Goal: Task Accomplishment & Management: Manage account settings

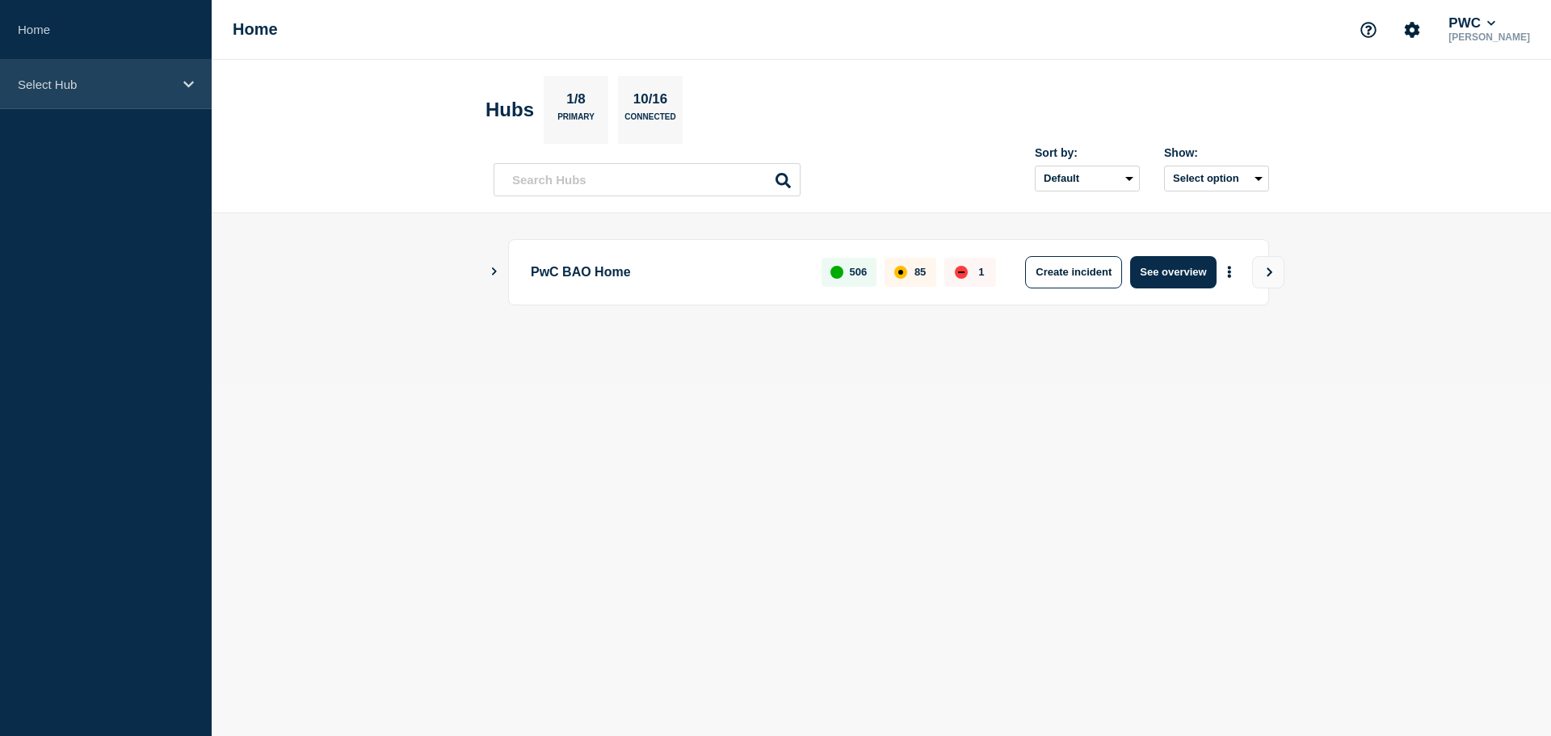
click at [145, 78] on p "Select Hub" at bounding box center [95, 85] width 155 height 14
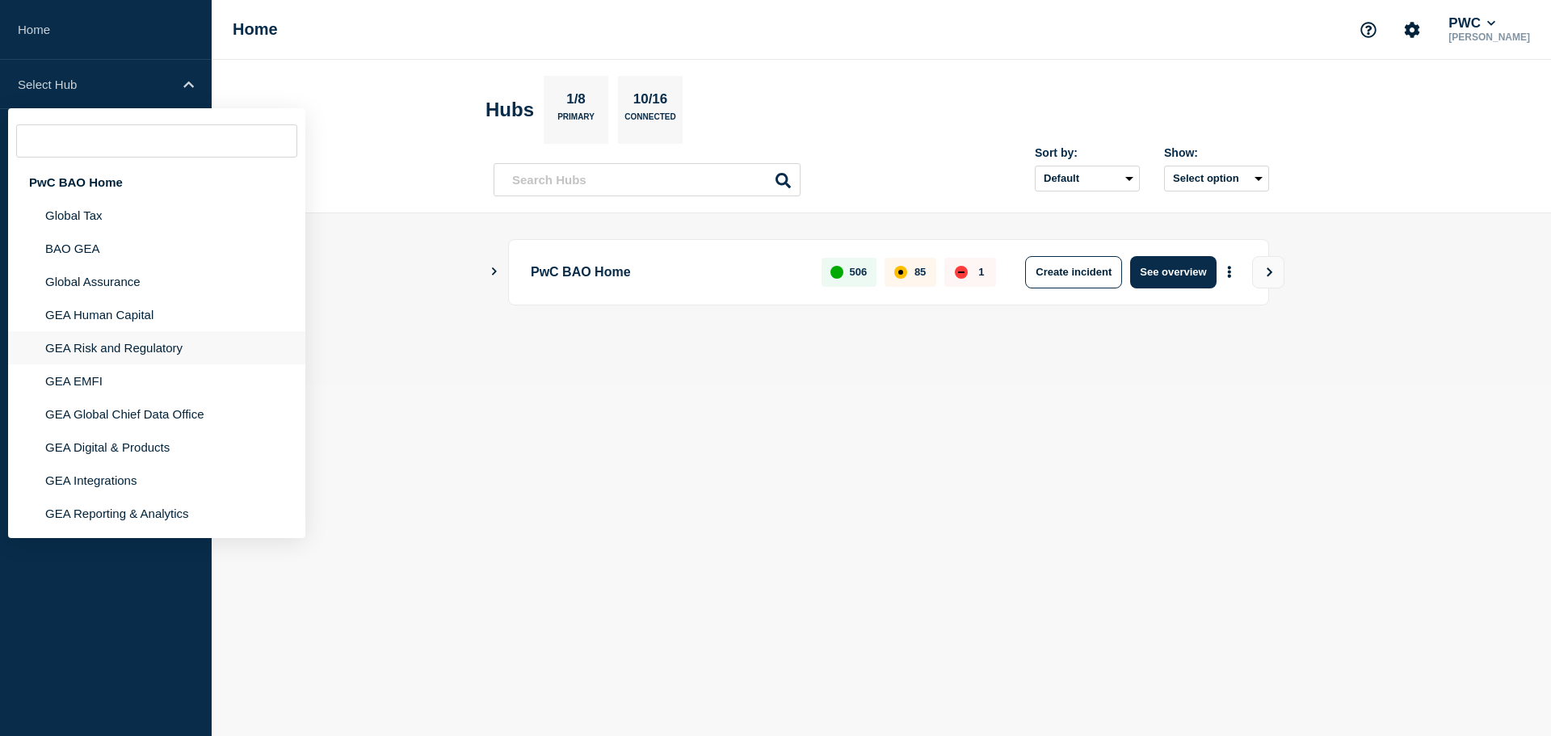
click at [137, 348] on li "GEA Risk and Regulatory" at bounding box center [156, 347] width 297 height 33
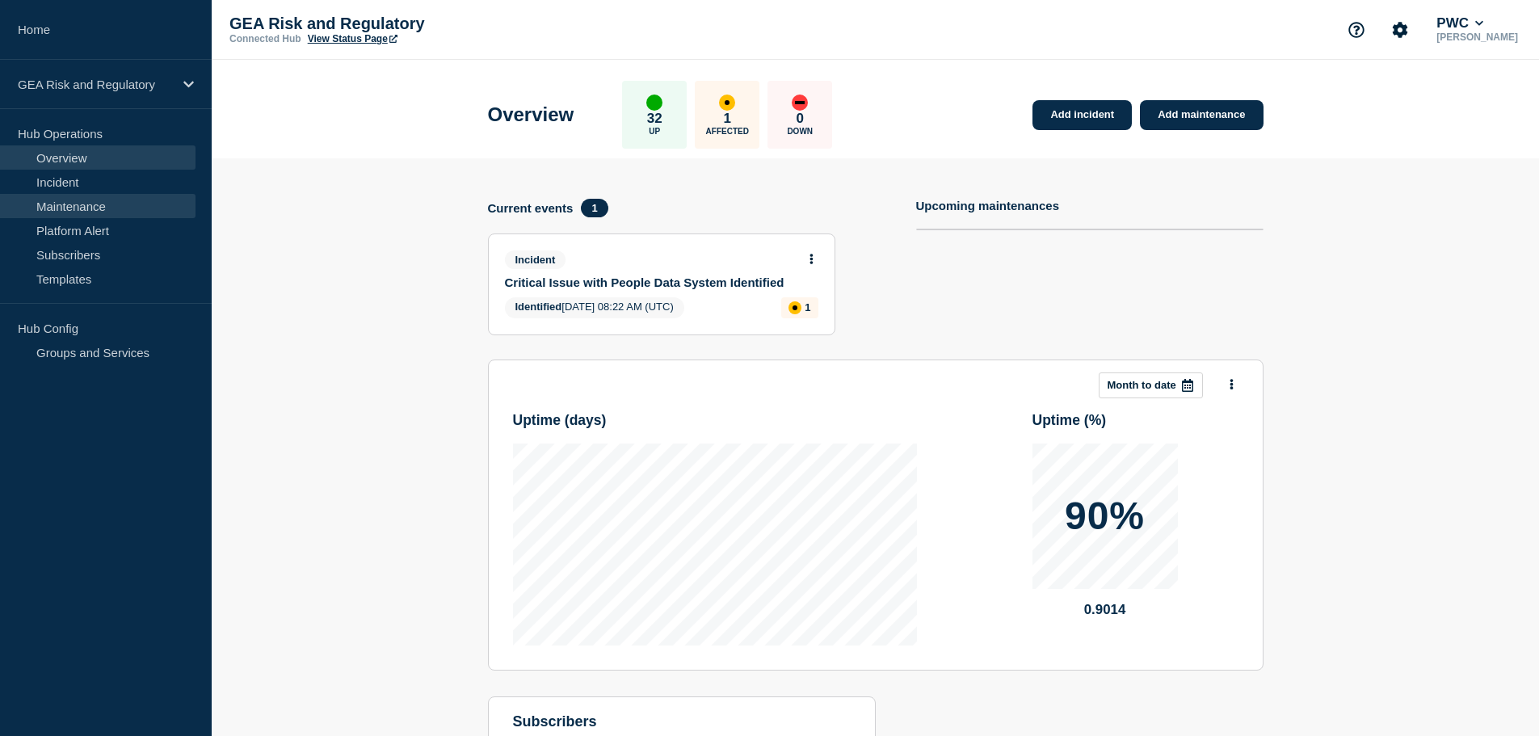
click at [92, 210] on link "Maintenance" at bounding box center [98, 206] width 196 height 24
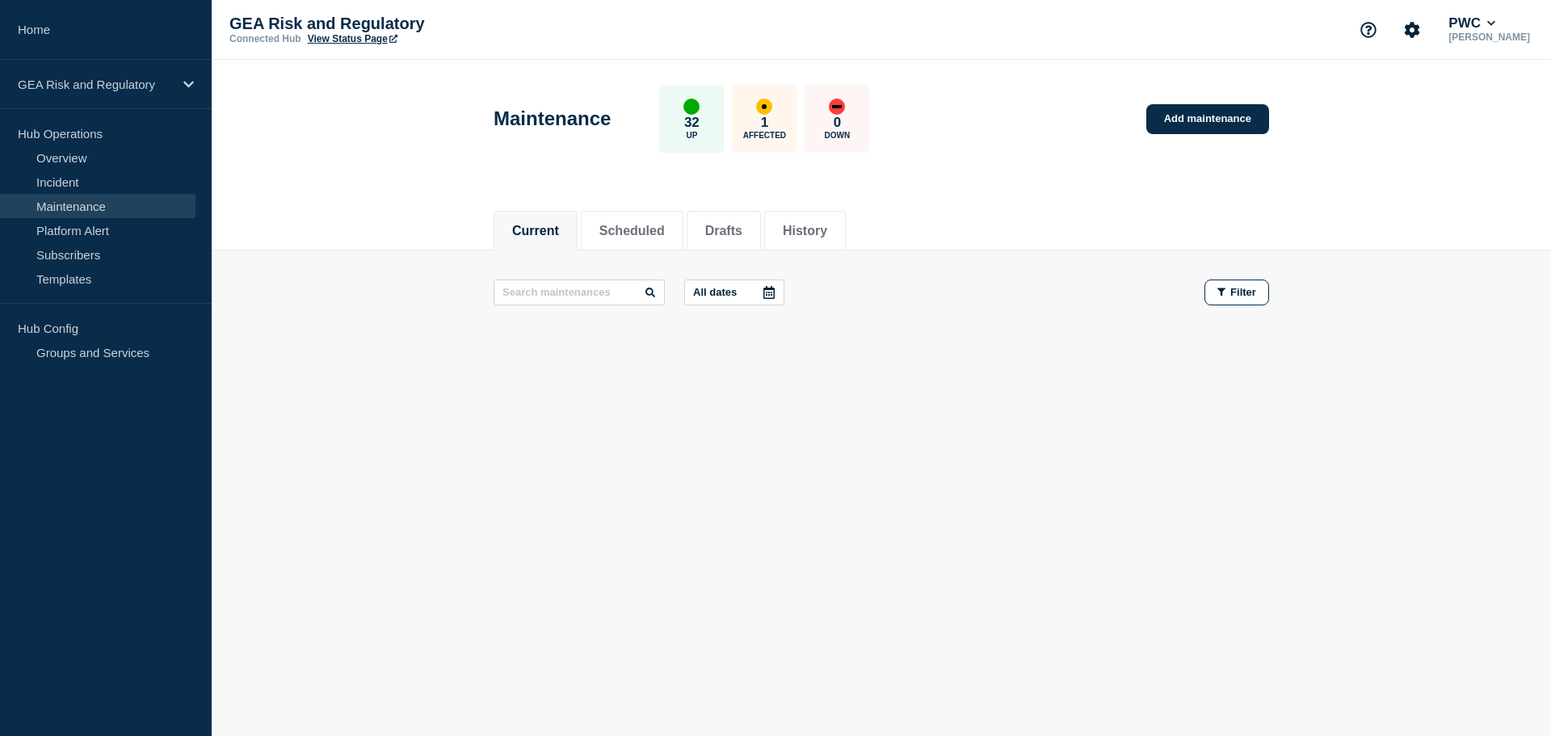
drag, startPoint x: 85, startPoint y: 432, endPoint x: 143, endPoint y: 426, distance: 58.5
click at [85, 432] on aside "Home GEA Risk and Regulatory Hub Operations Overview Incident Maintenance Platf…" at bounding box center [106, 368] width 212 height 736
click at [761, 231] on li "Drafts" at bounding box center [724, 231] width 74 height 40
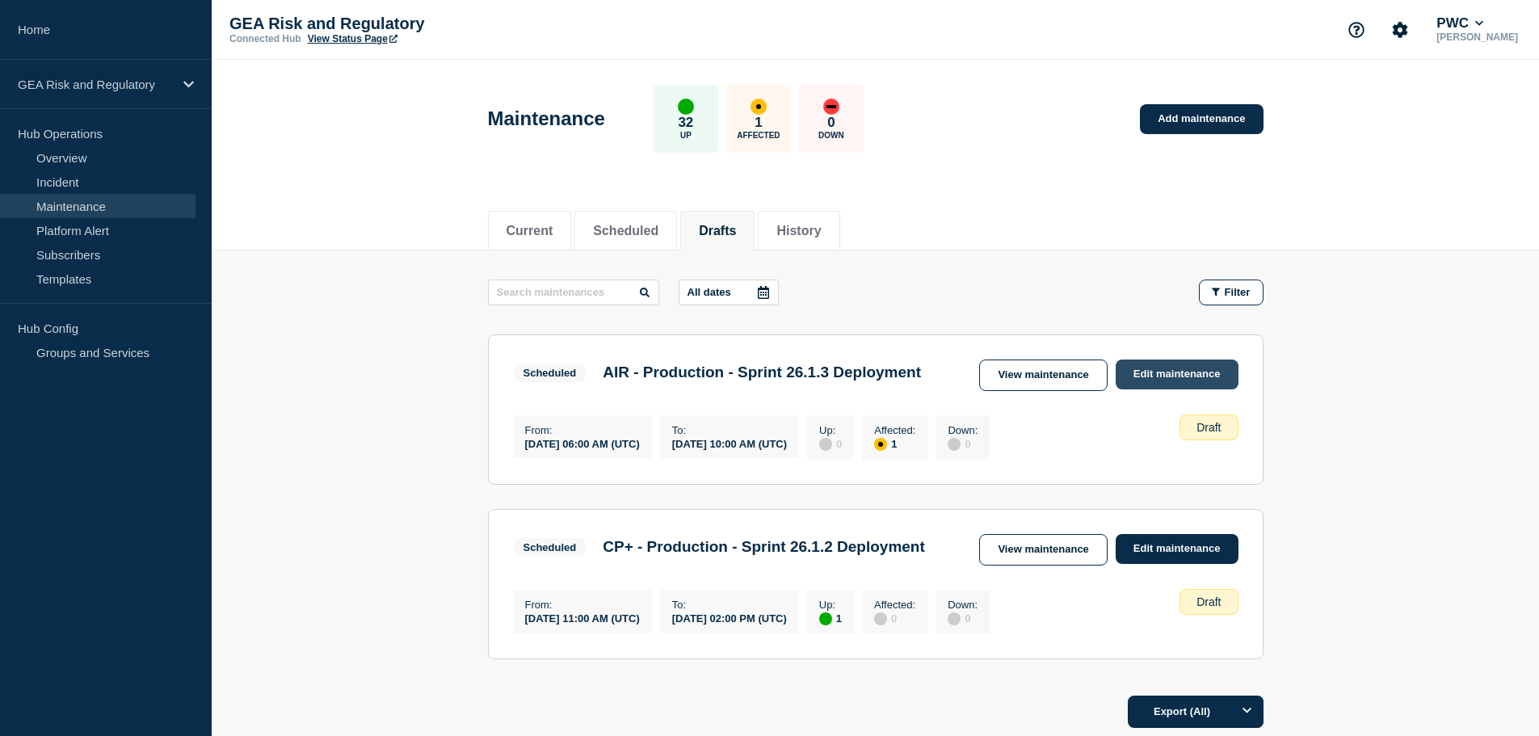
click at [1198, 376] on link "Edit maintenance" at bounding box center [1177, 375] width 123 height 30
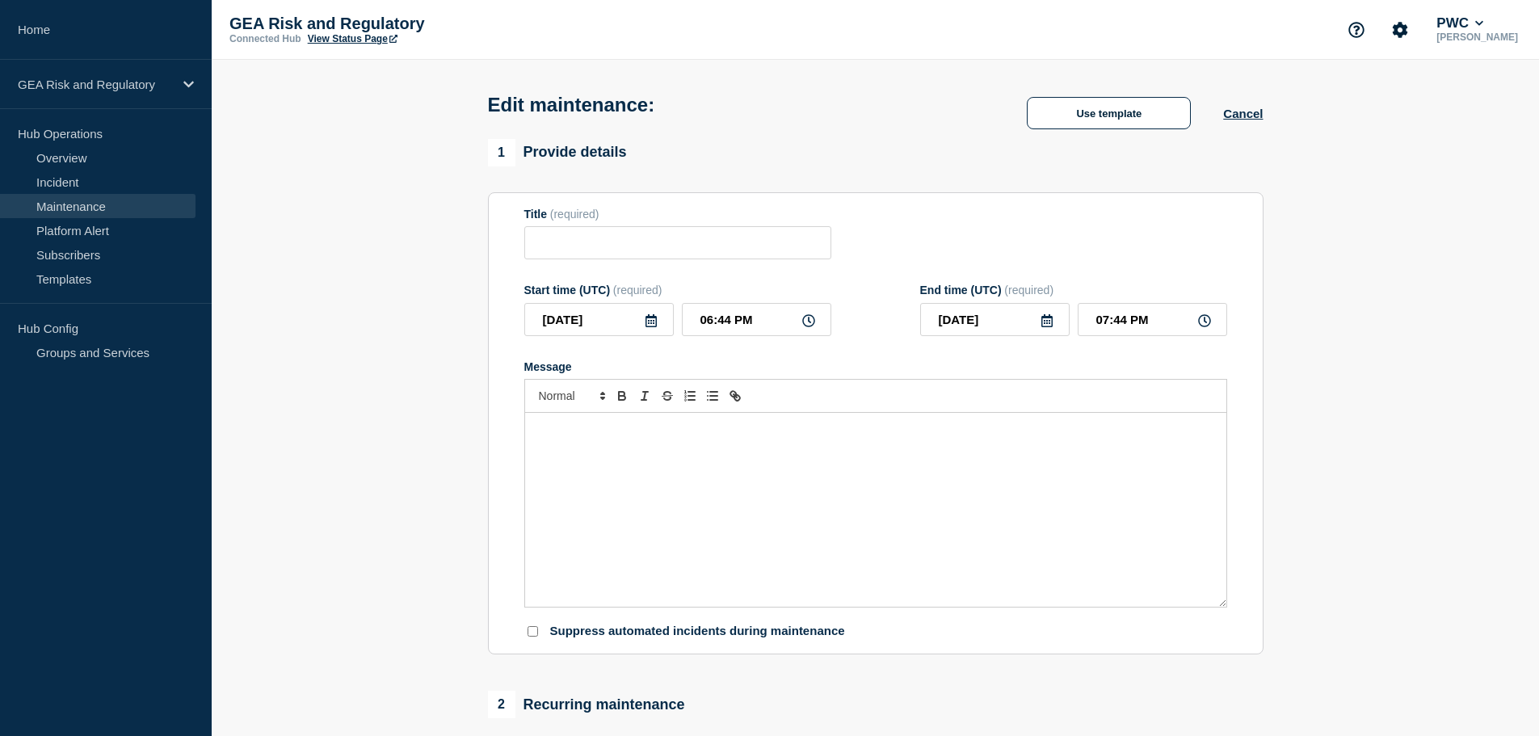
type input "AIR - Production - Sprint 26.1.3 Deployment"
type input "2025-08-27"
type input "06:00 AM"
type input "2025-08-27"
type input "10:00 AM"
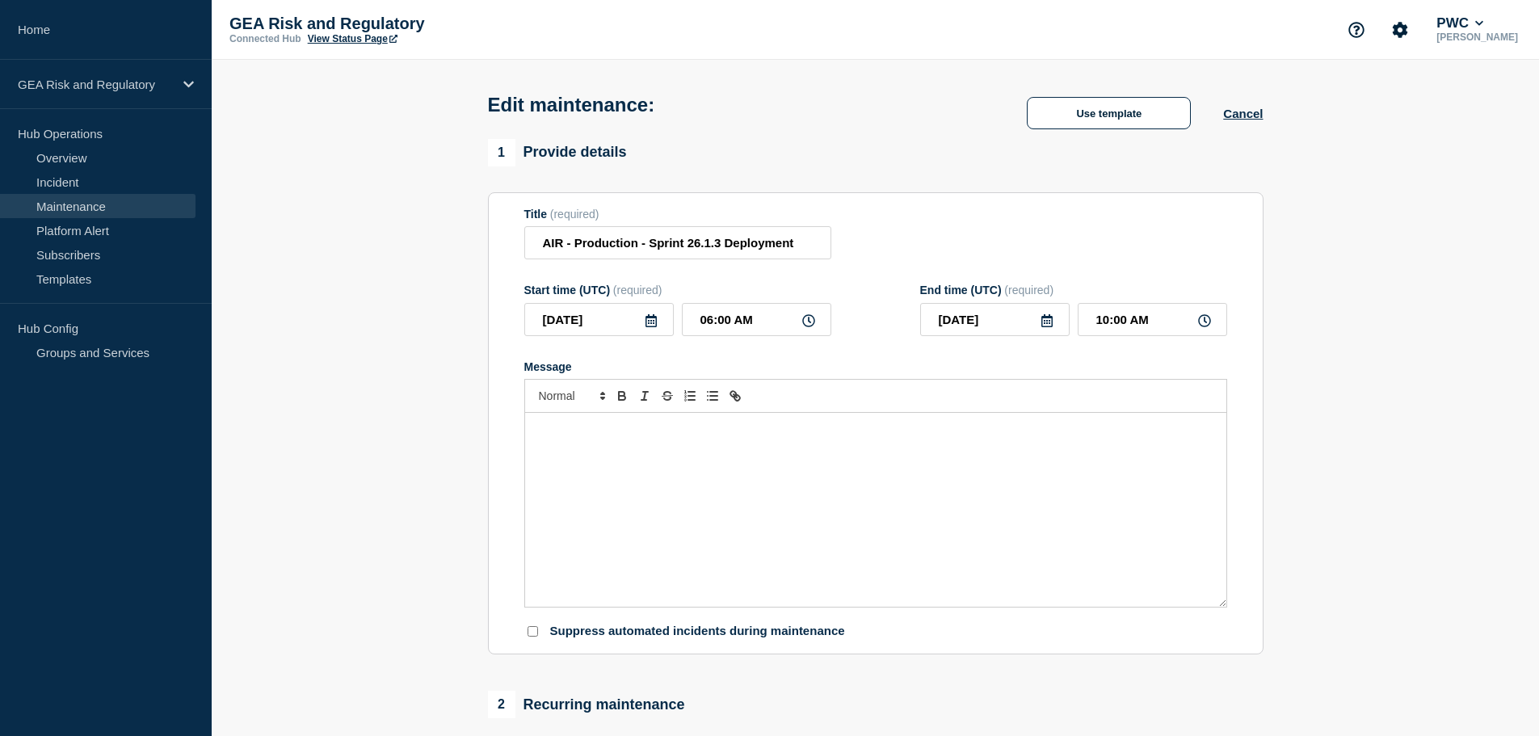
checkbox input "false"
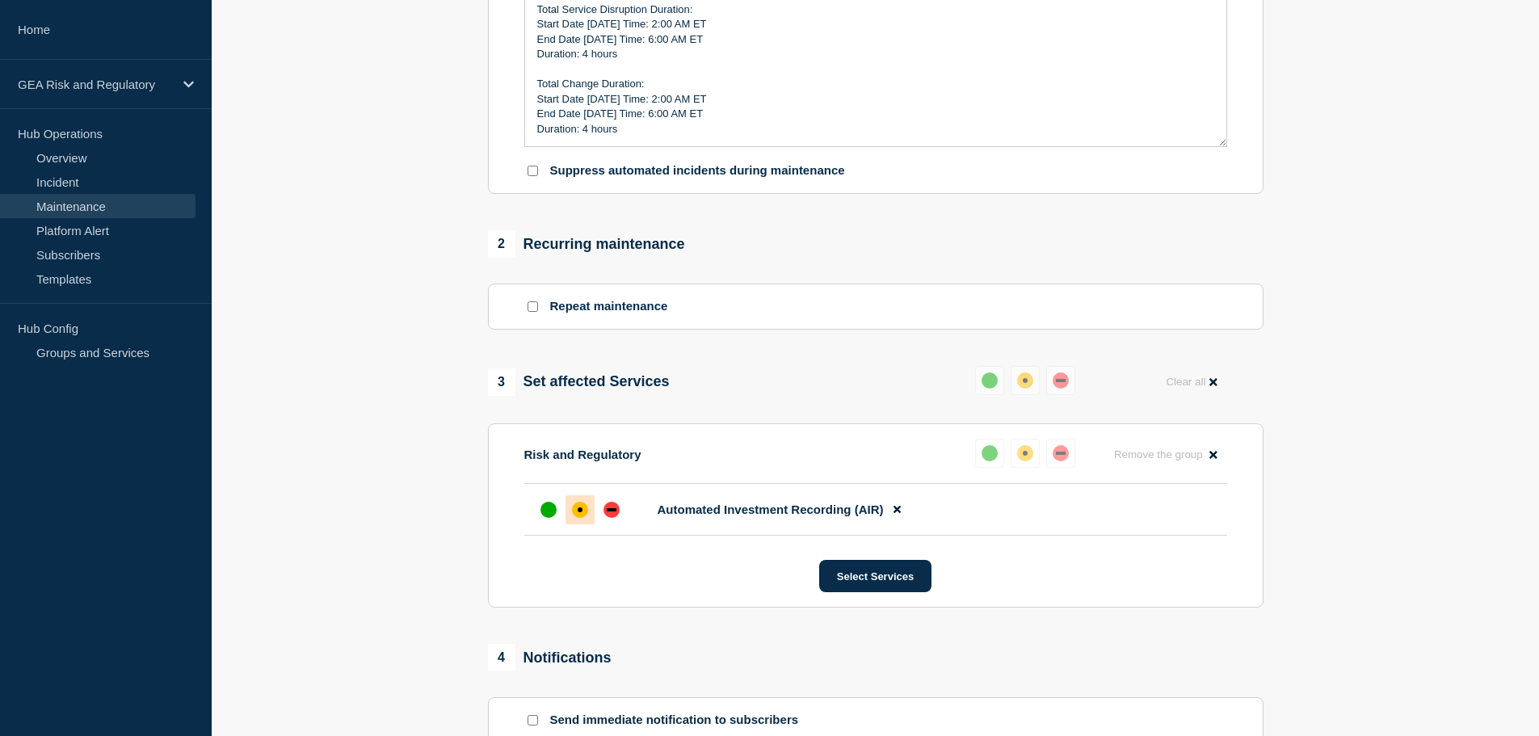
scroll to position [704, 0]
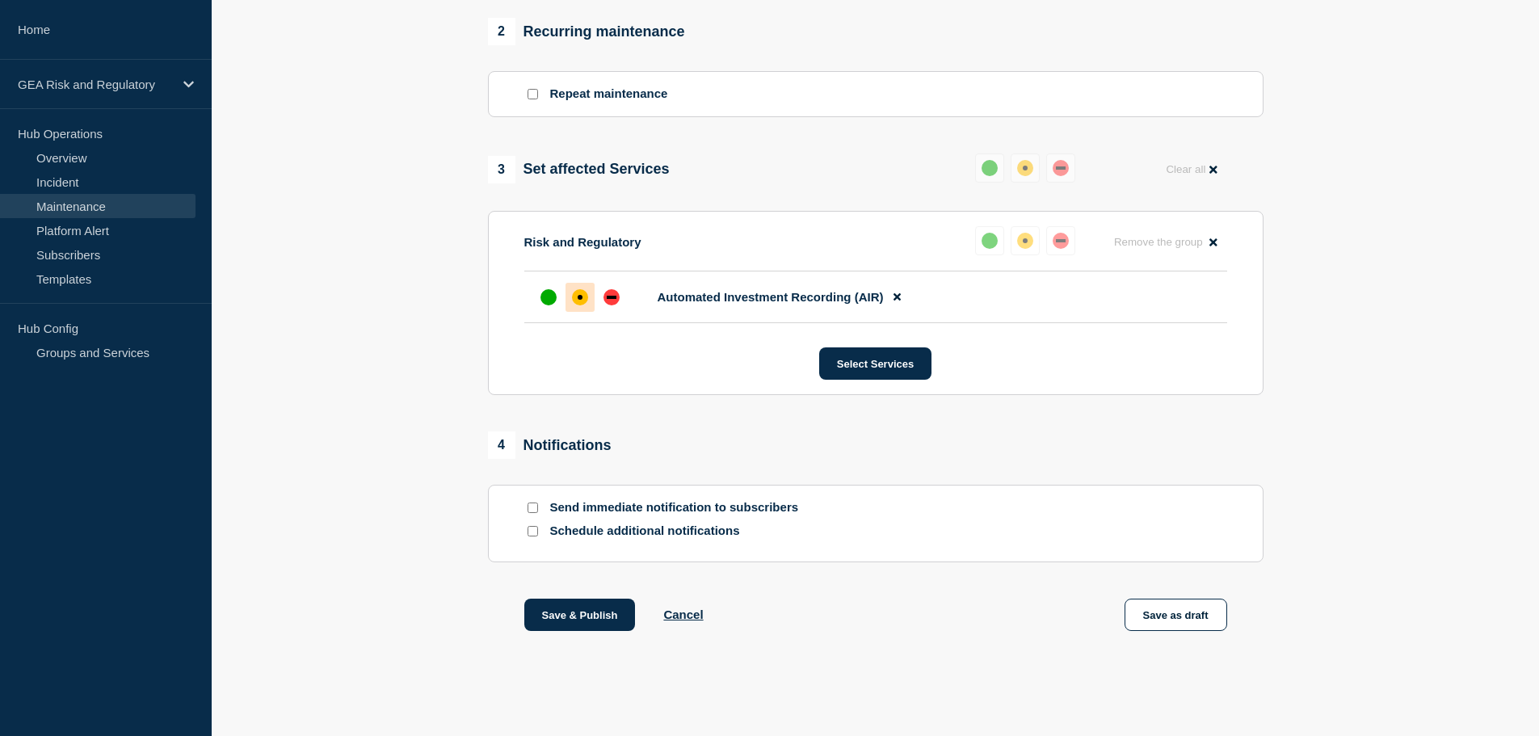
click at [533, 532] on input "Schedule additional notifications" at bounding box center [533, 531] width 11 height 11
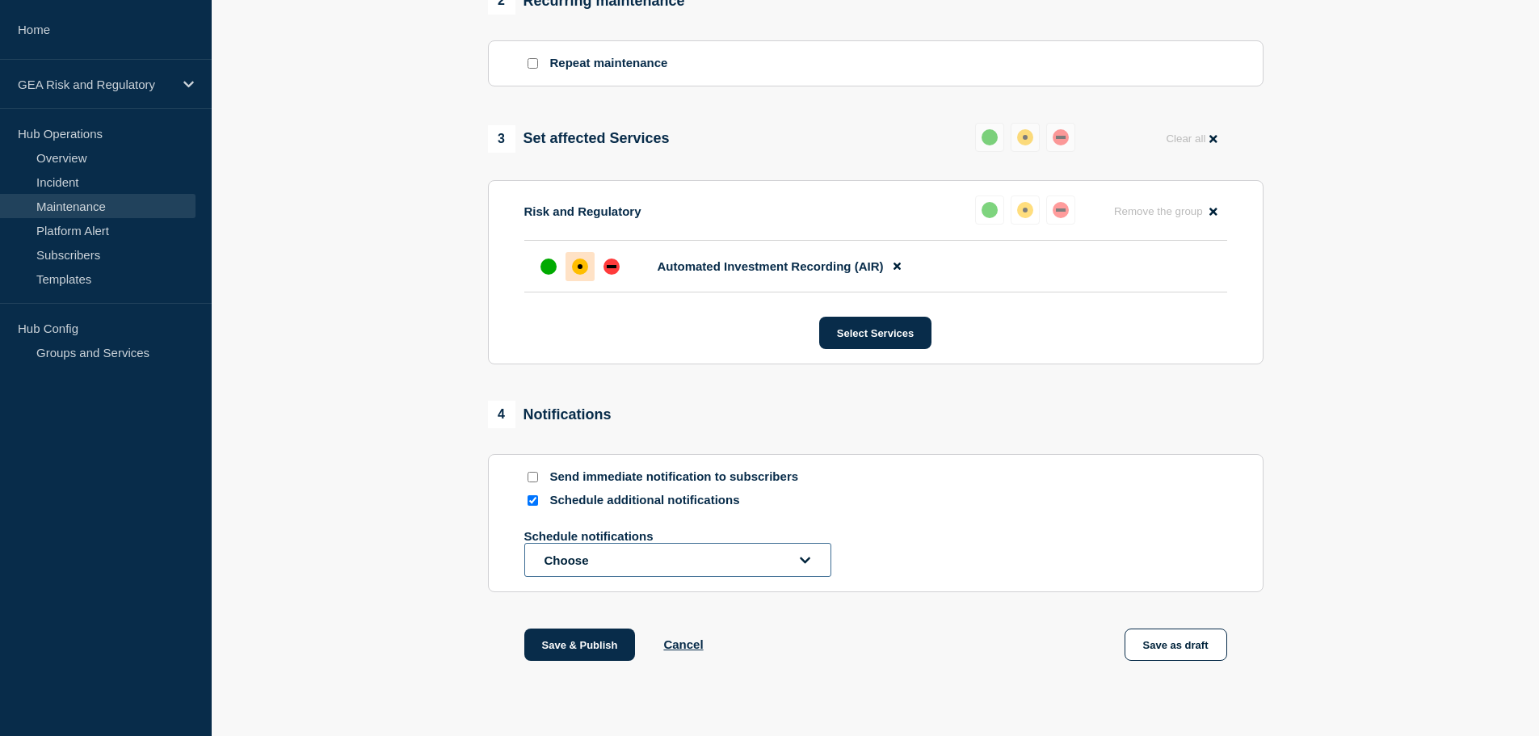
click at [591, 577] on button "Choose" at bounding box center [677, 560] width 307 height 34
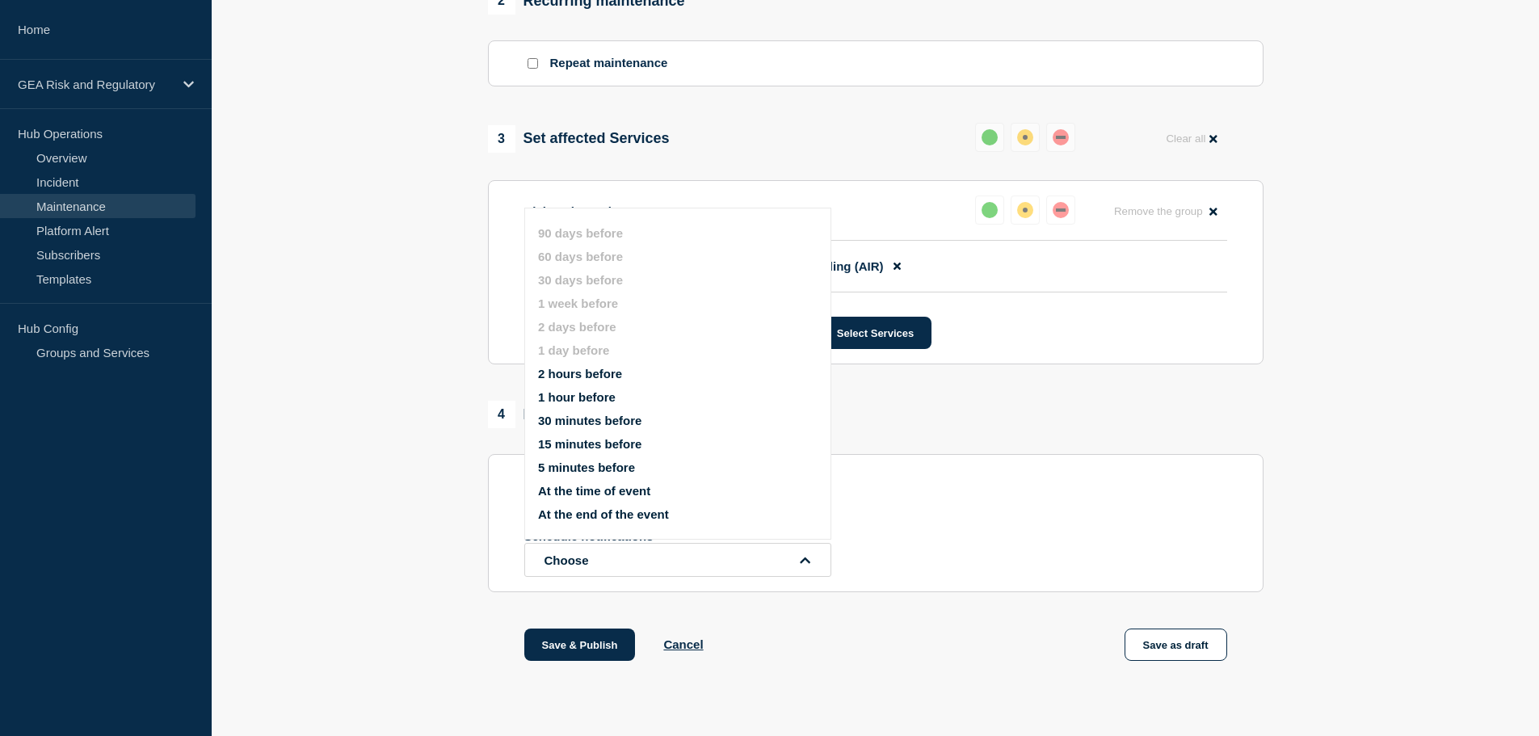
click at [478, 553] on section "1 Provide details Title (required) AIR - Production - Sprint 26.1.3 Deployment …" at bounding box center [876, 68] width 1328 height 1267
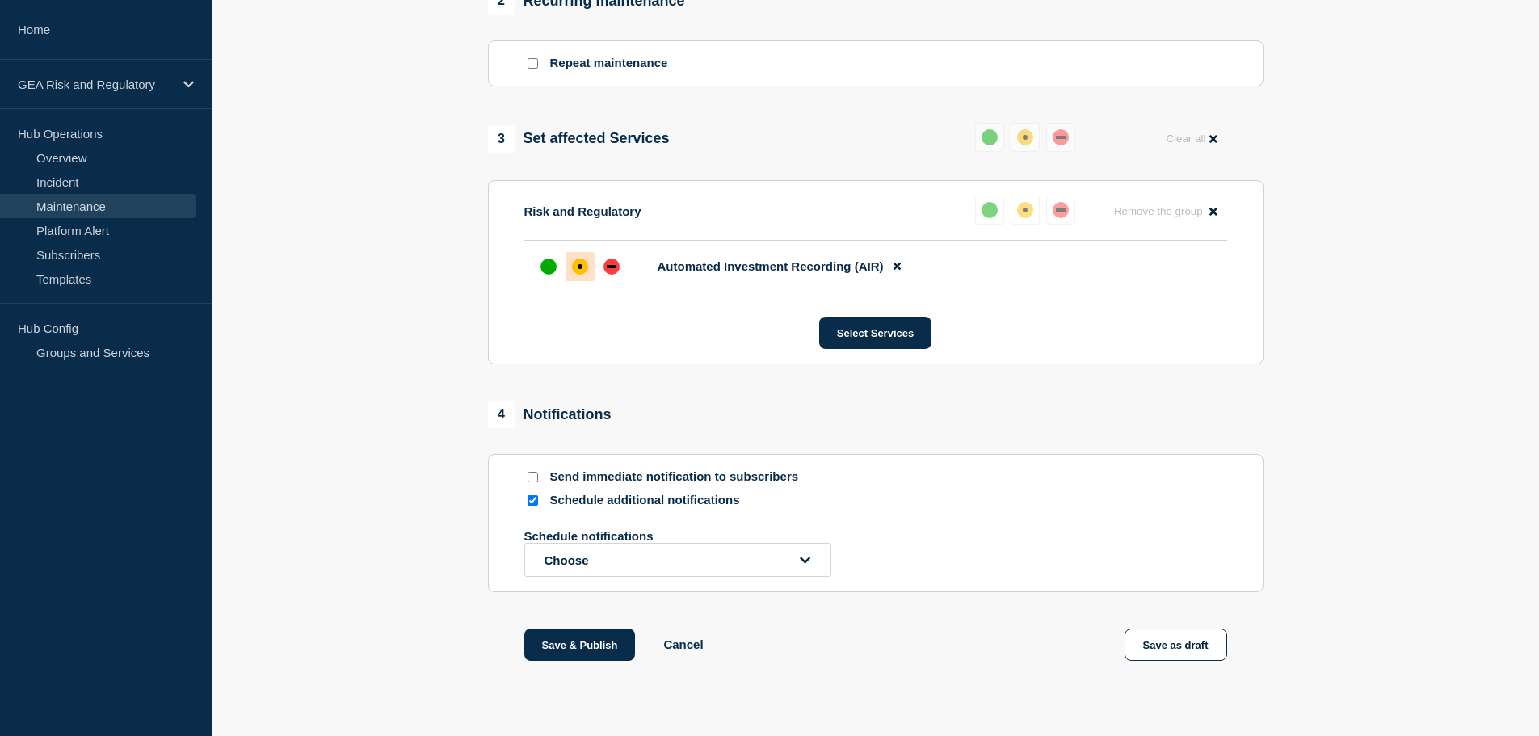
click at [535, 508] on div at bounding box center [532, 500] width 16 height 15
click at [531, 506] on input "Schedule additional notifications" at bounding box center [533, 500] width 11 height 11
checkbox input "false"
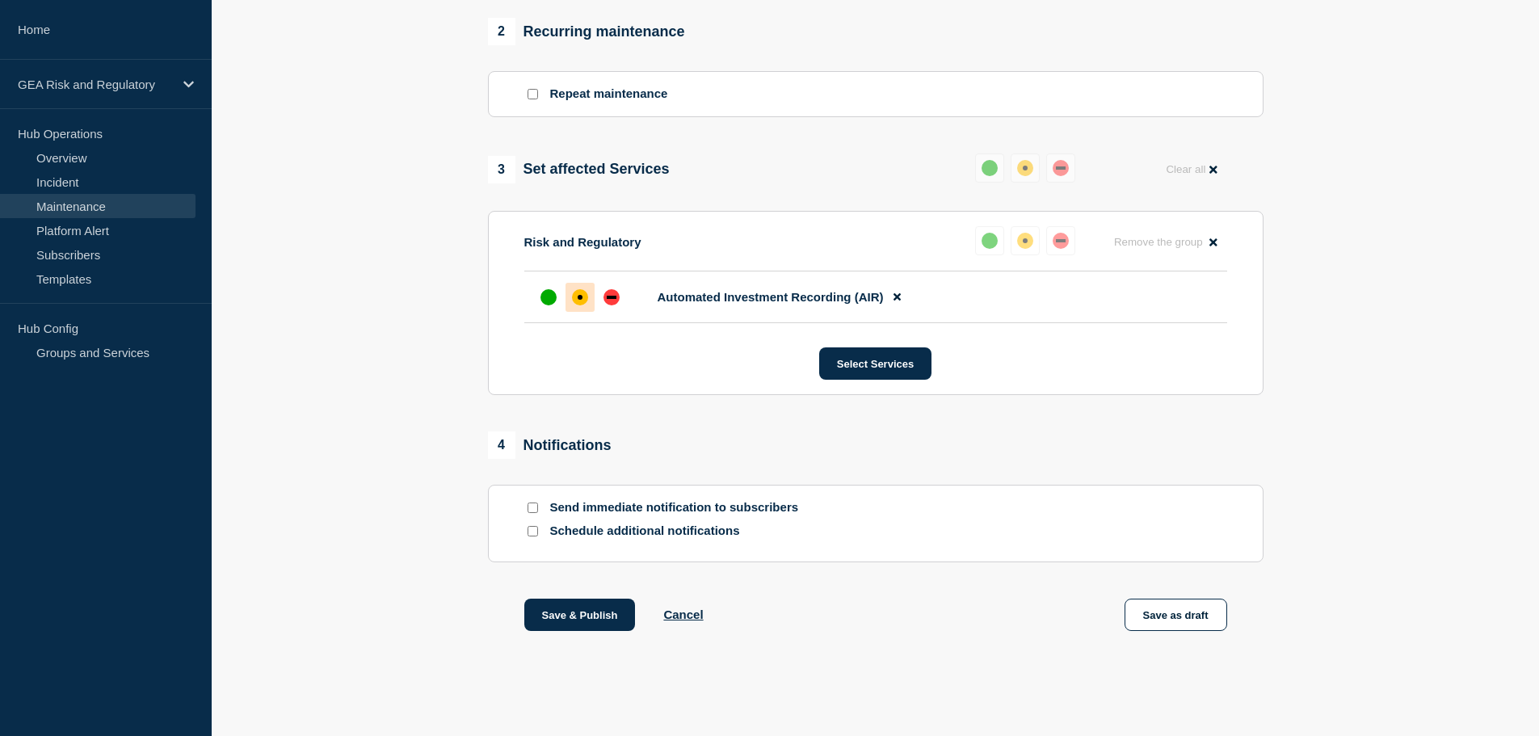
click at [533, 513] on input "Send immediate notification to subscribers" at bounding box center [533, 508] width 11 height 11
checkbox input "true"
click at [583, 609] on button "Save & Publish" at bounding box center [580, 615] width 112 height 32
